Goal: Use online tool/utility: Utilize a website feature to perform a specific function

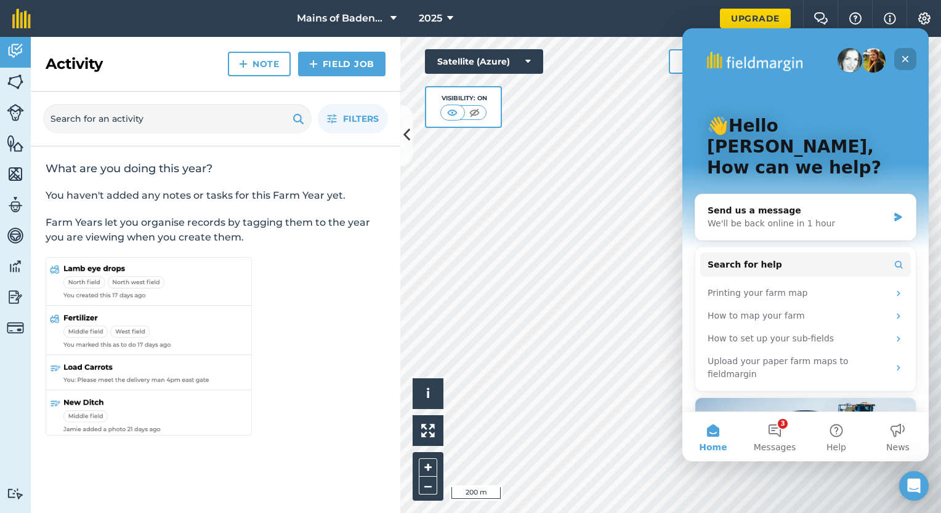
click at [904, 61] on icon "Close" at bounding box center [905, 59] width 10 height 10
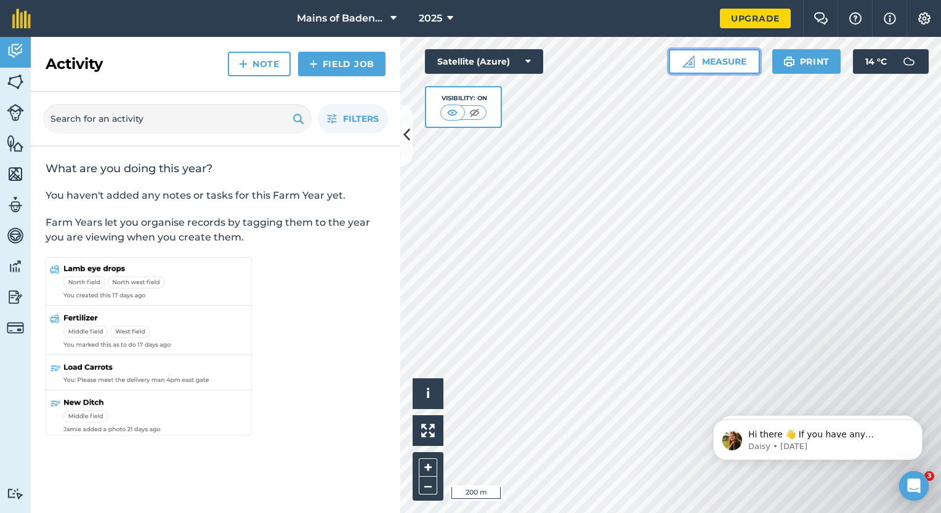
click at [727, 60] on button "Measure" at bounding box center [714, 61] width 91 height 25
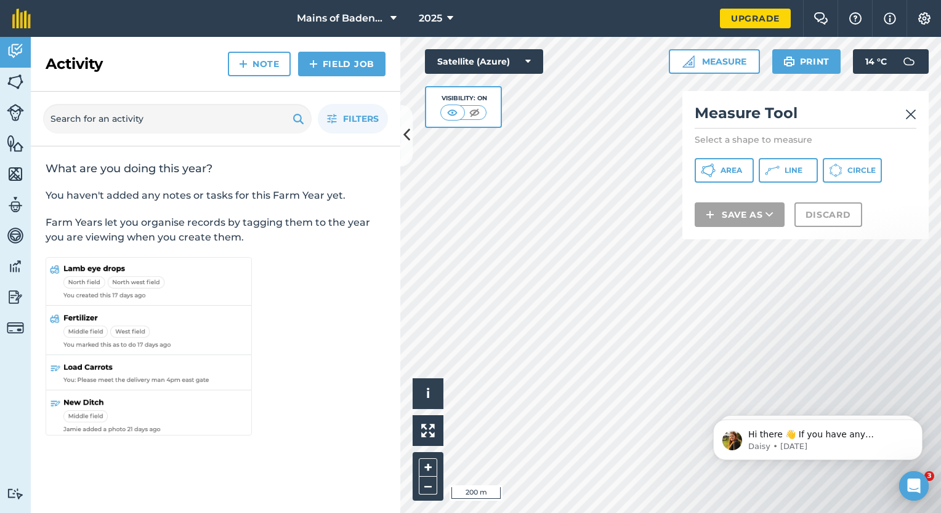
click at [922, 103] on div "Measure Tool Select a shape to measure Area Line Circle Save as Discard" at bounding box center [805, 165] width 246 height 148
click at [911, 113] on img at bounding box center [910, 114] width 11 height 15
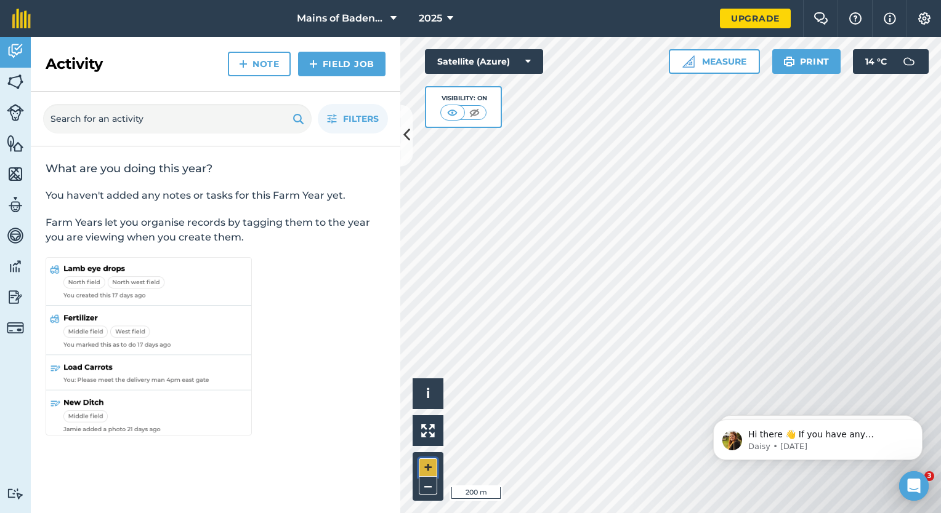
click at [425, 465] on button "+" at bounding box center [428, 468] width 18 height 18
click at [427, 464] on button "+" at bounding box center [428, 468] width 18 height 18
click at [736, 69] on div "Hello i © 2025 TomTom, Microsoft 50 m + – Satellite (Azure) Visibility: On Meas…" at bounding box center [670, 275] width 541 height 477
click at [712, 65] on button "Measure" at bounding box center [714, 61] width 91 height 25
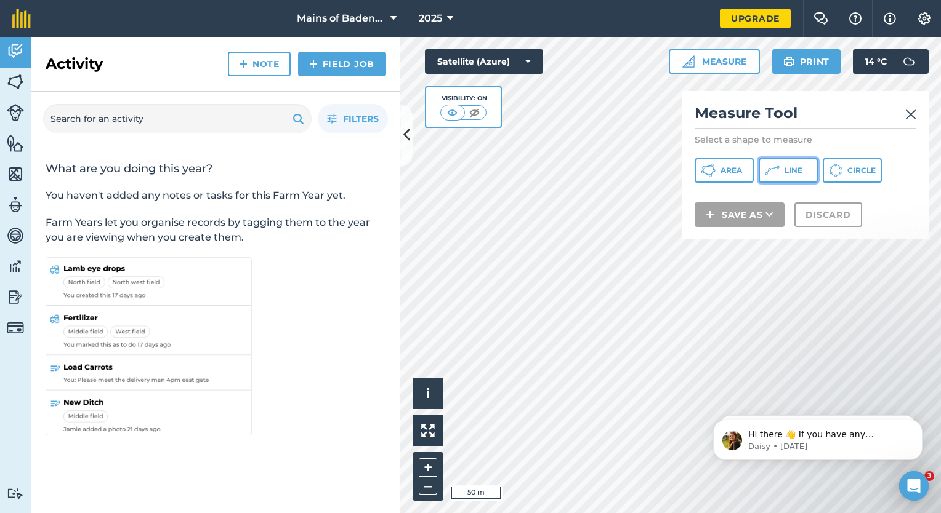
click at [776, 174] on icon at bounding box center [772, 170] width 15 height 15
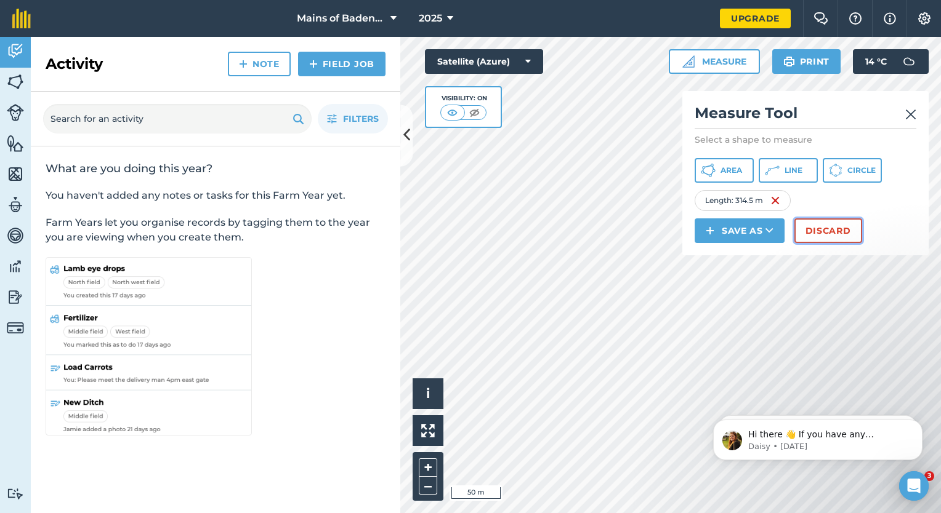
click at [813, 233] on button "Discard" at bounding box center [828, 231] width 68 height 25
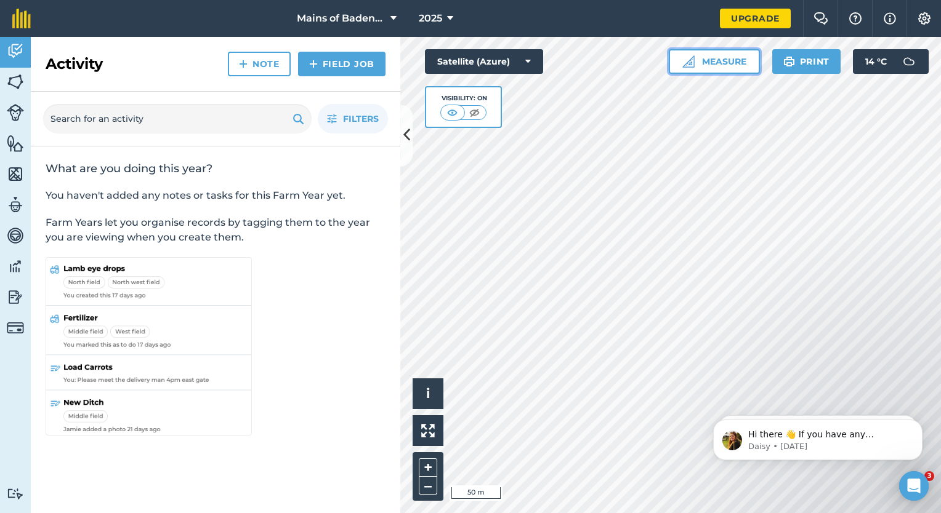
click at [741, 63] on button "Measure" at bounding box center [714, 61] width 91 height 25
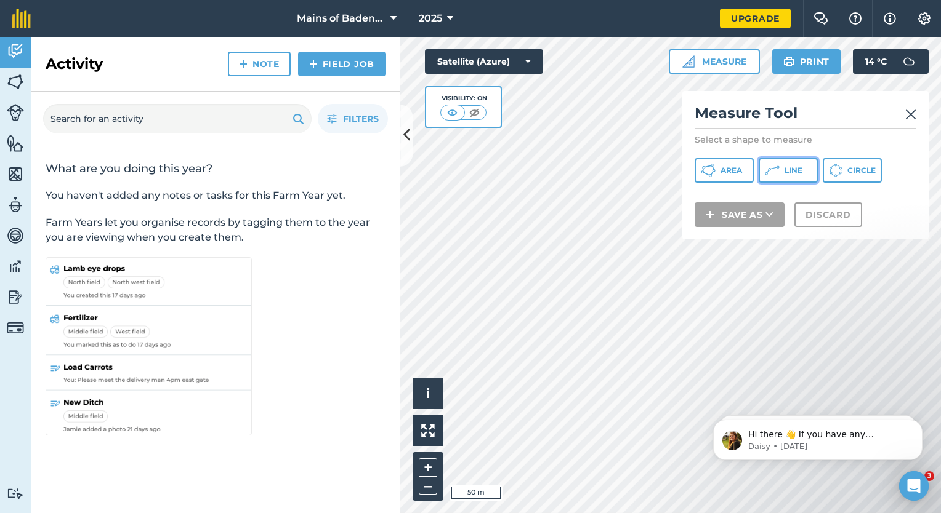
click at [781, 168] on button "Line" at bounding box center [788, 170] width 59 height 25
click at [429, 467] on button "+" at bounding box center [428, 468] width 18 height 18
click at [911, 115] on img at bounding box center [910, 114] width 11 height 15
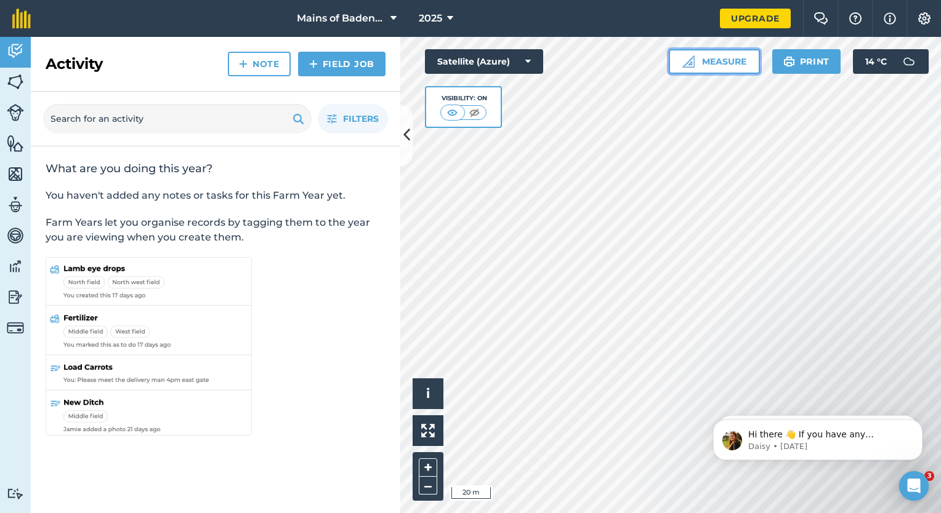
click at [742, 60] on button "Measure" at bounding box center [714, 61] width 91 height 25
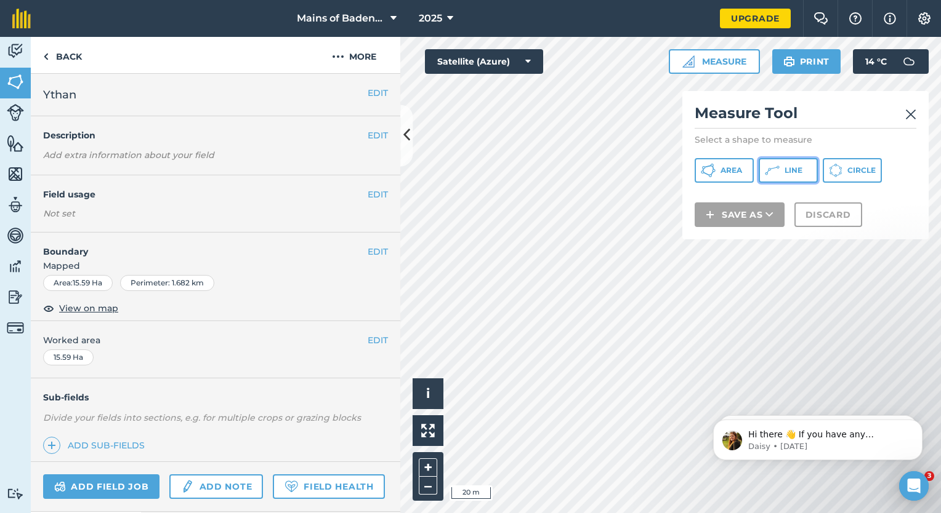
click at [778, 170] on icon at bounding box center [772, 170] width 15 height 15
